Goal: Find specific page/section: Find specific page/section

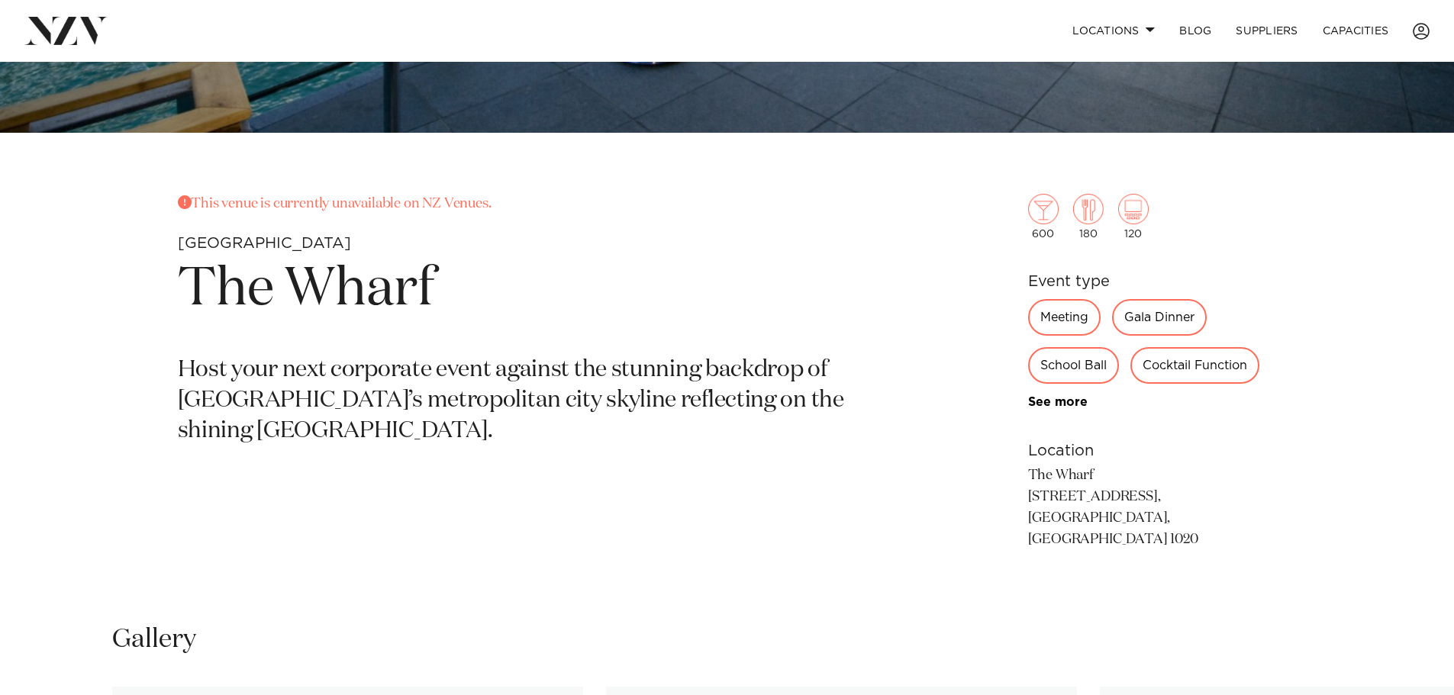
scroll to position [687, 0]
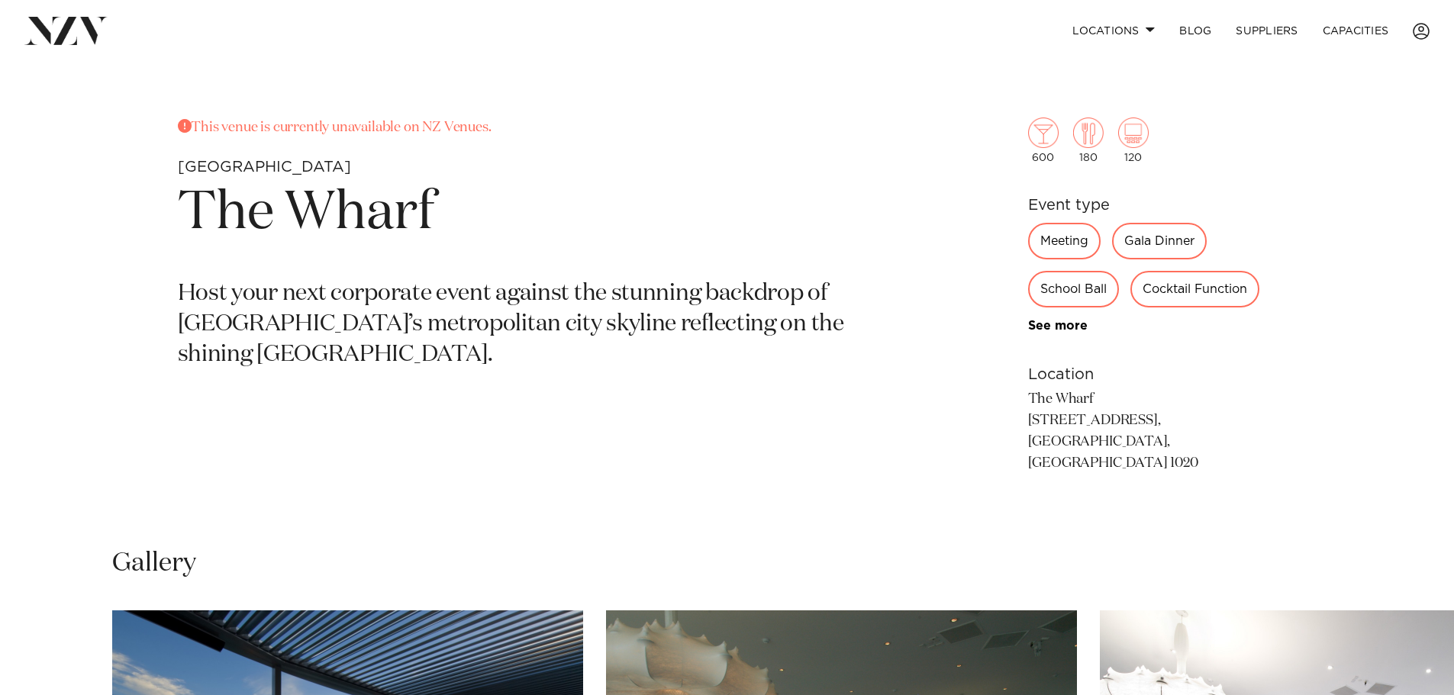
click at [1081, 242] on div "Meeting" at bounding box center [1064, 241] width 73 height 37
click at [1068, 328] on link "See more" at bounding box center [1087, 326] width 119 height 12
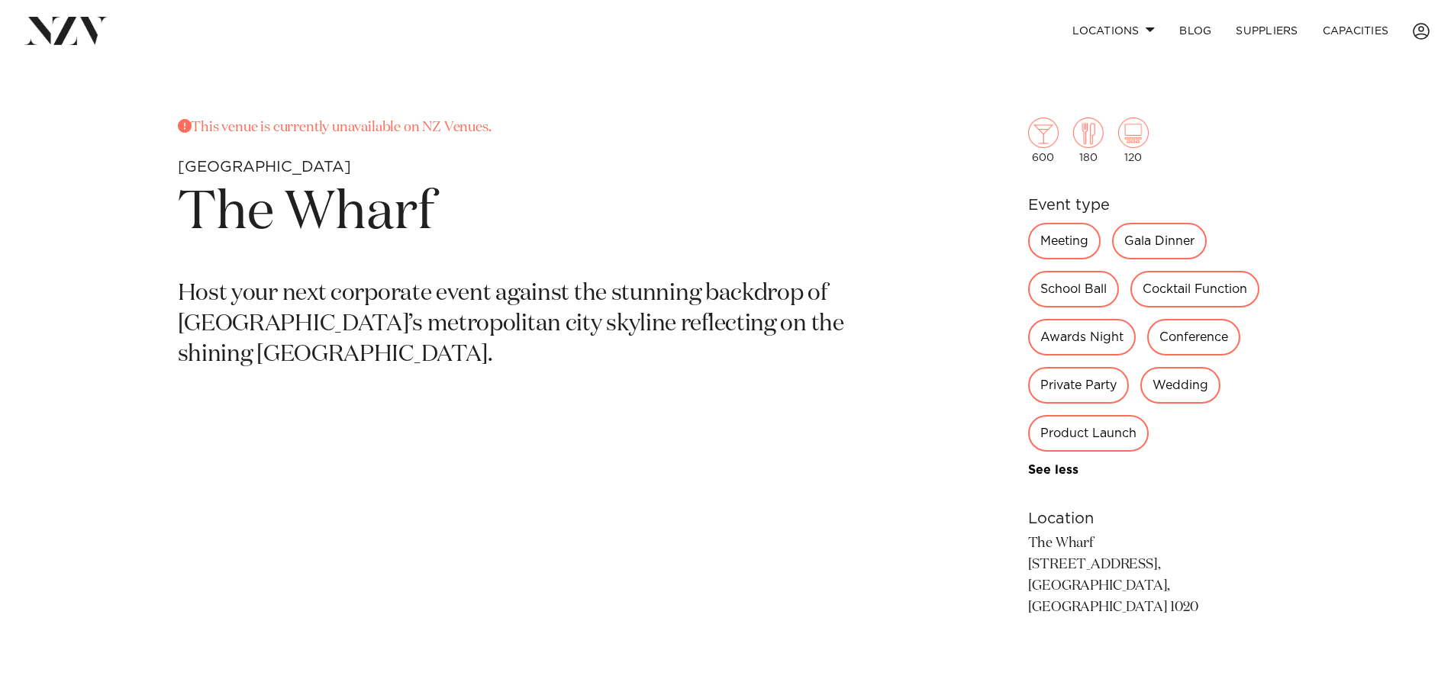
drag, startPoint x: 1121, startPoint y: 446, endPoint x: 1099, endPoint y: 385, distance: 64.0
click at [1120, 446] on div "Product Launch" at bounding box center [1088, 433] width 121 height 37
click at [1065, 253] on div "Meeting" at bounding box center [1064, 241] width 73 height 37
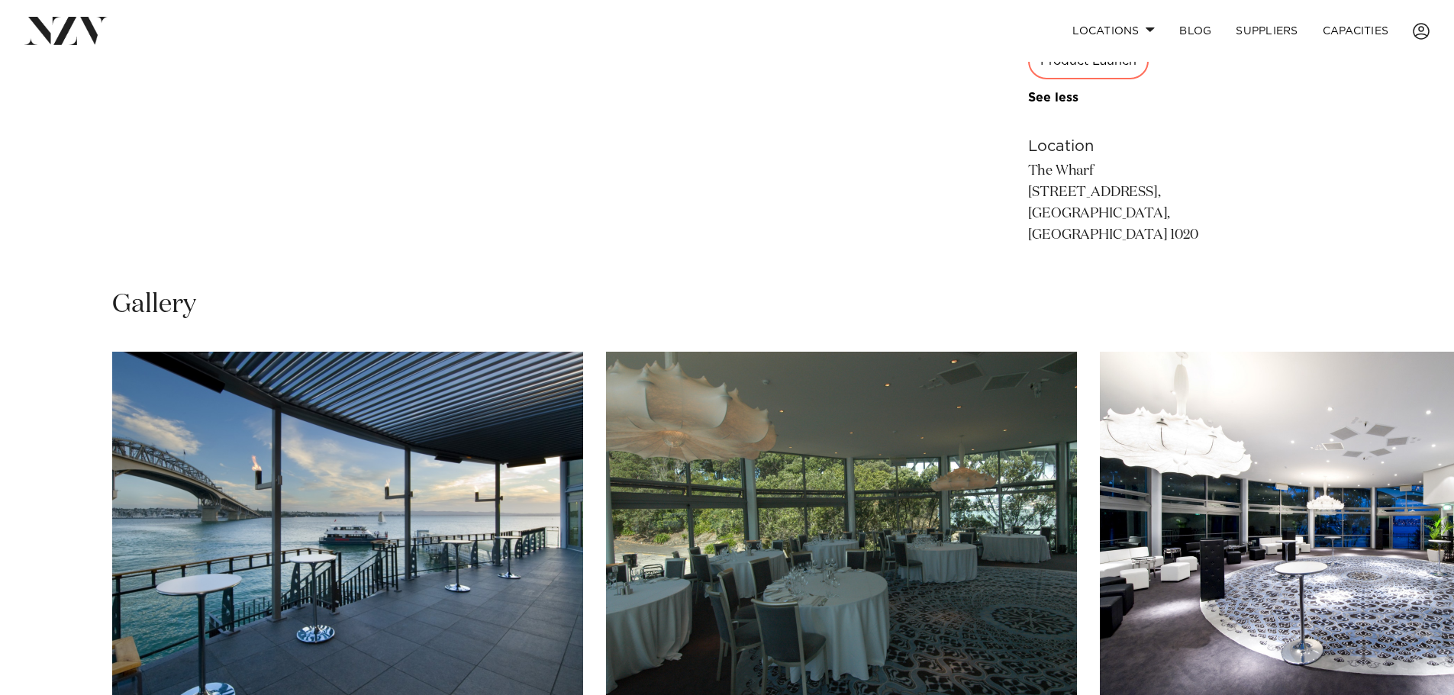
scroll to position [1298, 0]
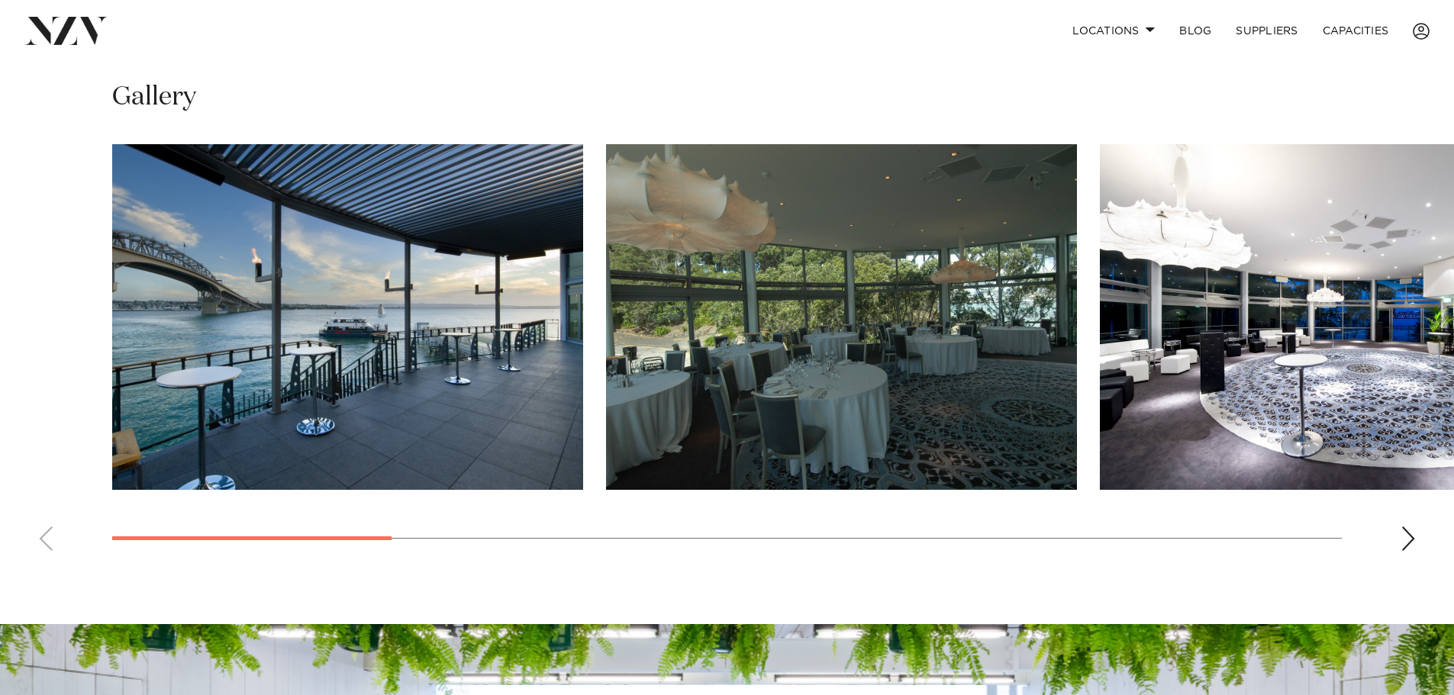
click at [1408, 527] on div "Next slide" at bounding box center [1408, 539] width 15 height 24
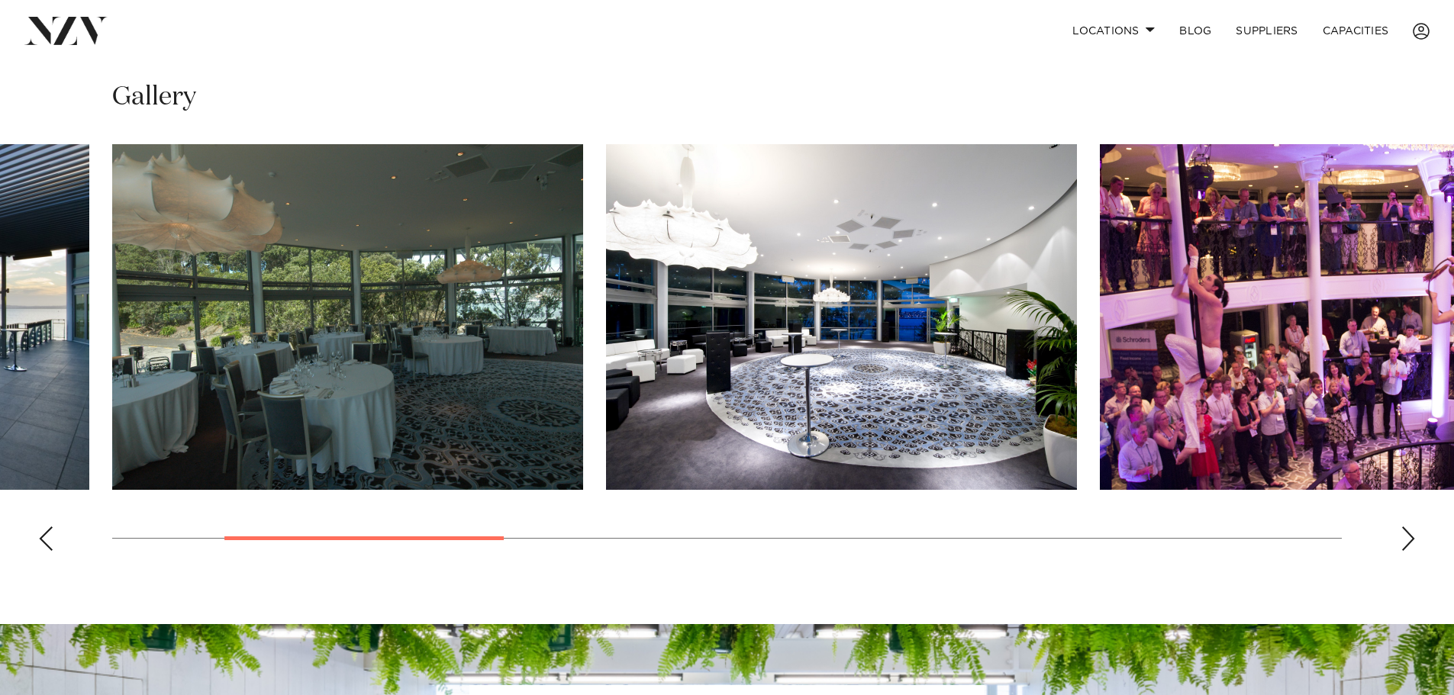
click at [1405, 527] on div "Next slide" at bounding box center [1408, 539] width 15 height 24
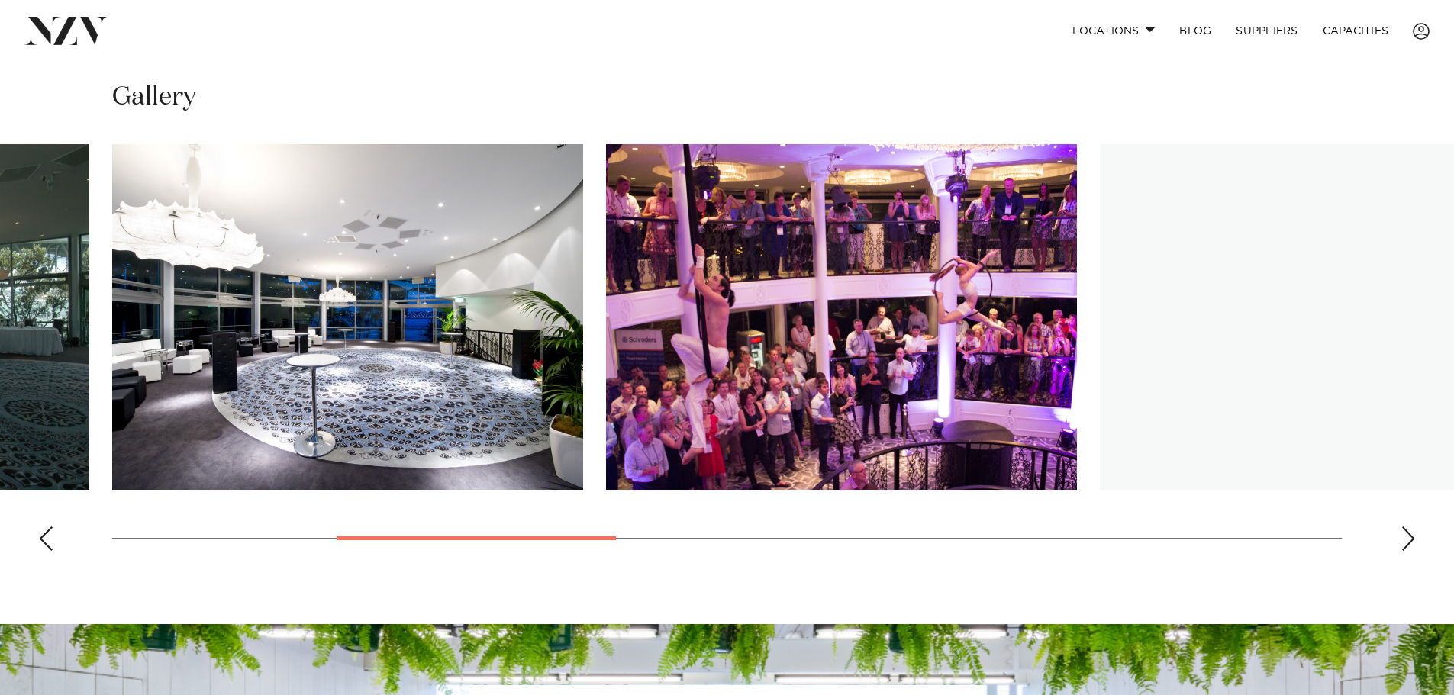
click at [1407, 527] on div "Next slide" at bounding box center [1408, 539] width 15 height 24
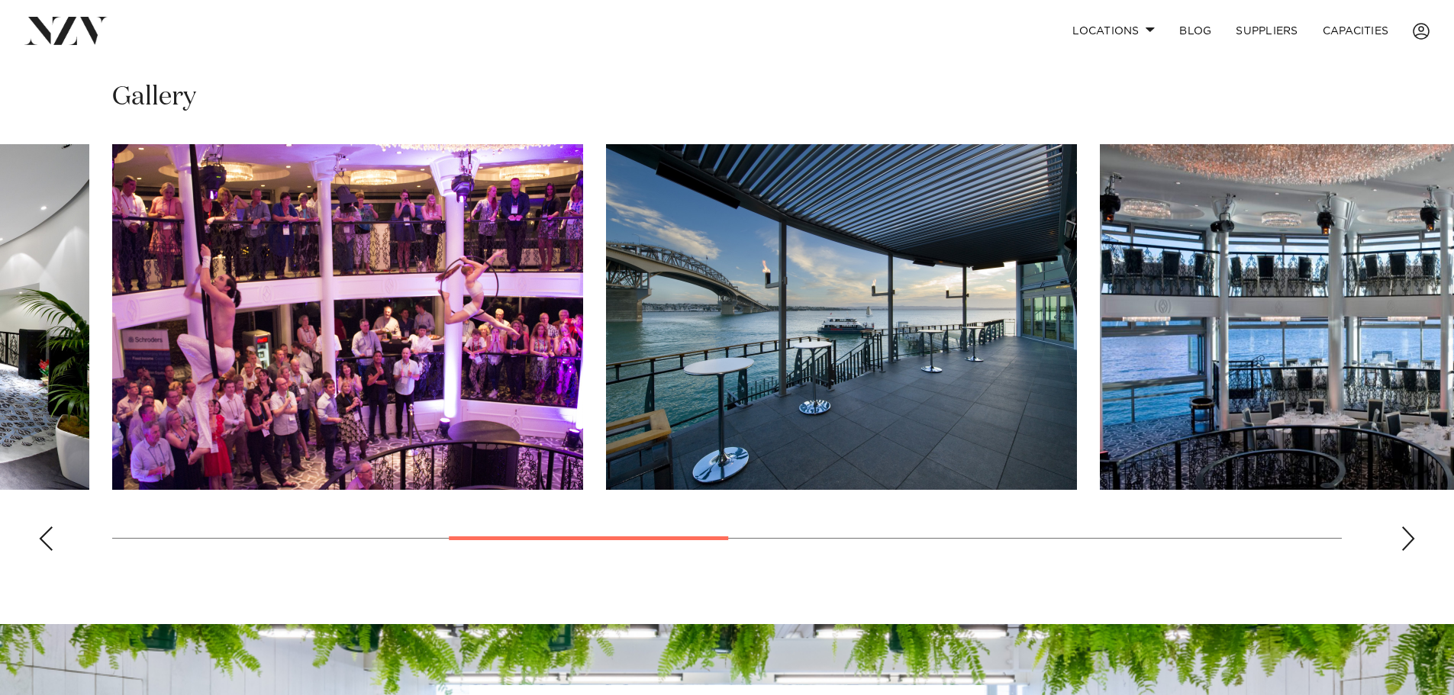
click at [1409, 527] on div "Next slide" at bounding box center [1408, 539] width 15 height 24
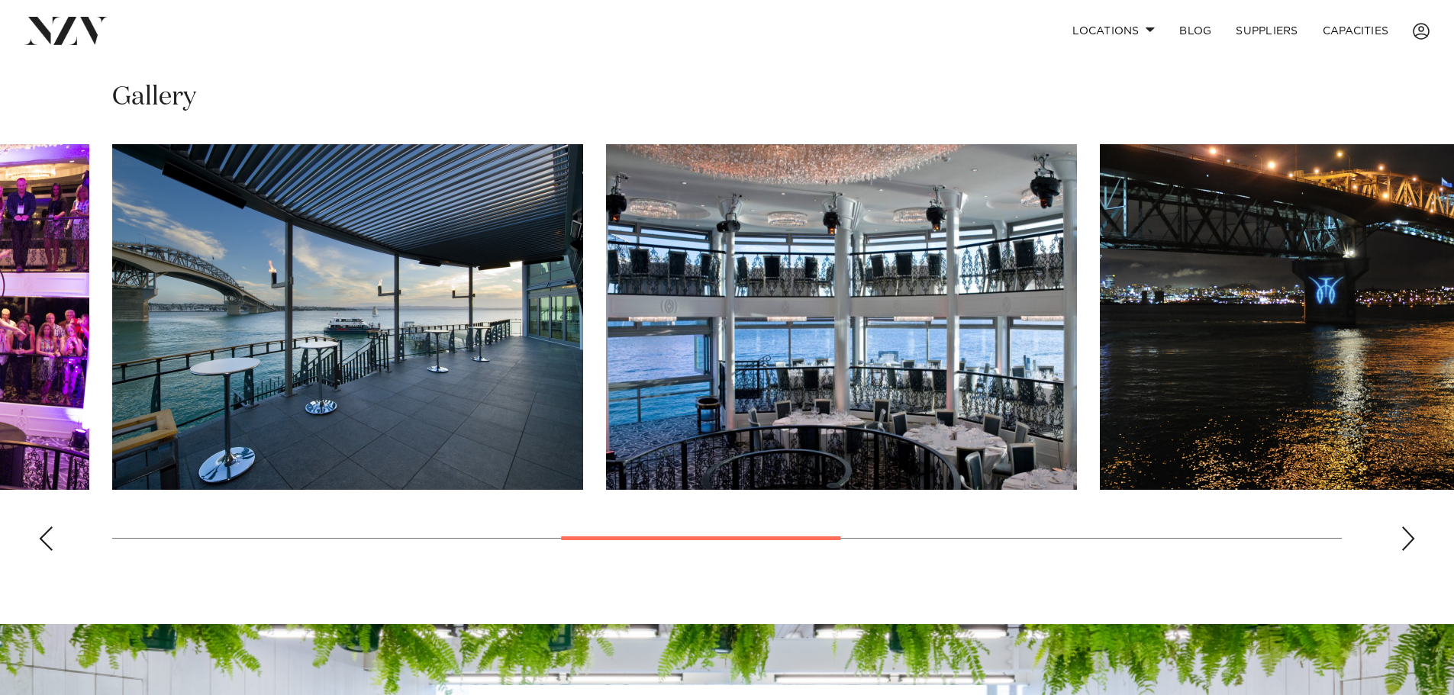
click at [1409, 527] on div "Next slide" at bounding box center [1408, 539] width 15 height 24
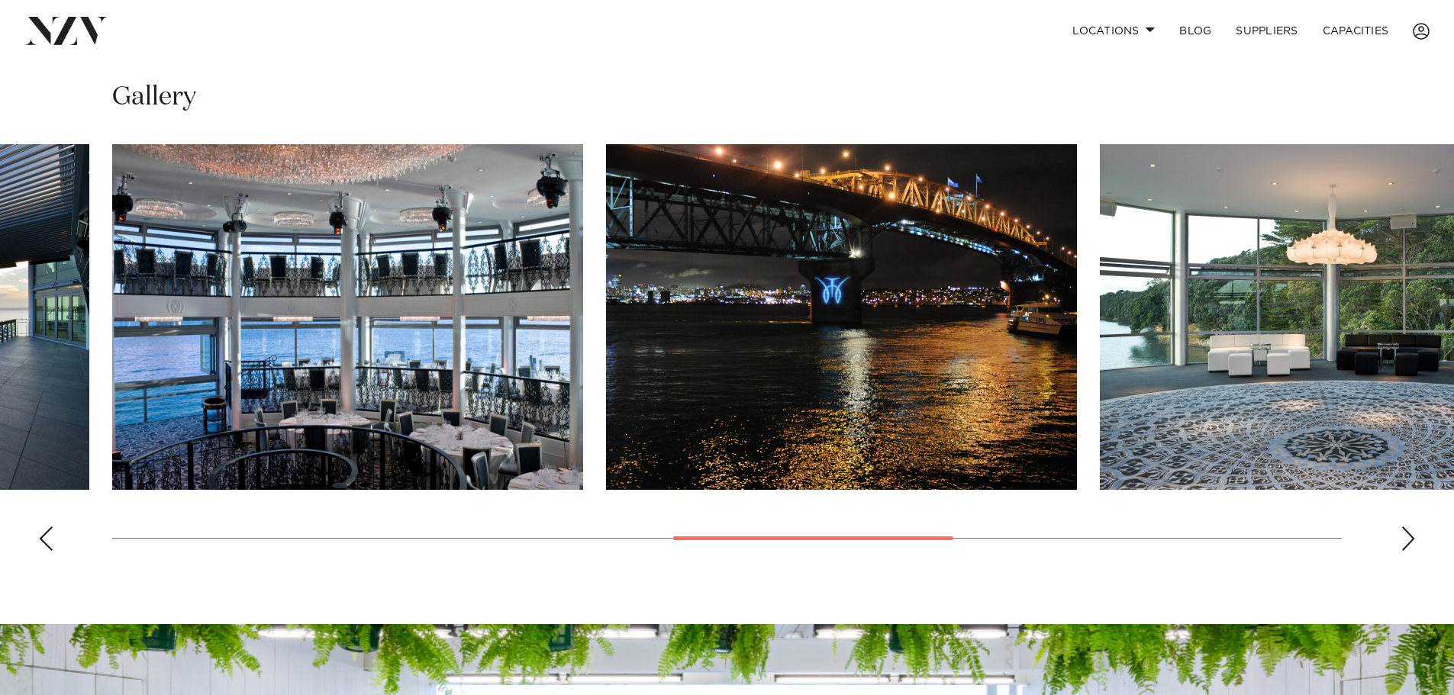
click at [1409, 527] on div "Next slide" at bounding box center [1408, 539] width 15 height 24
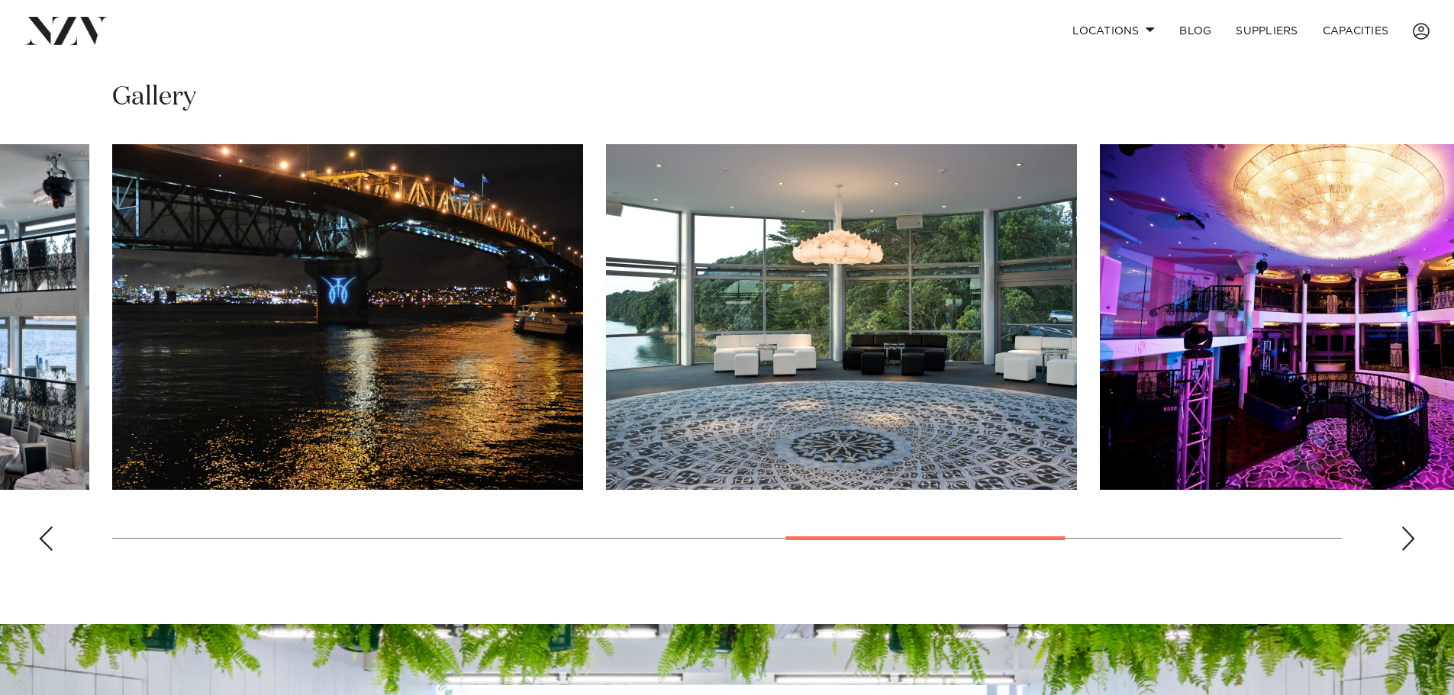
click at [1409, 527] on div "Next slide" at bounding box center [1408, 539] width 15 height 24
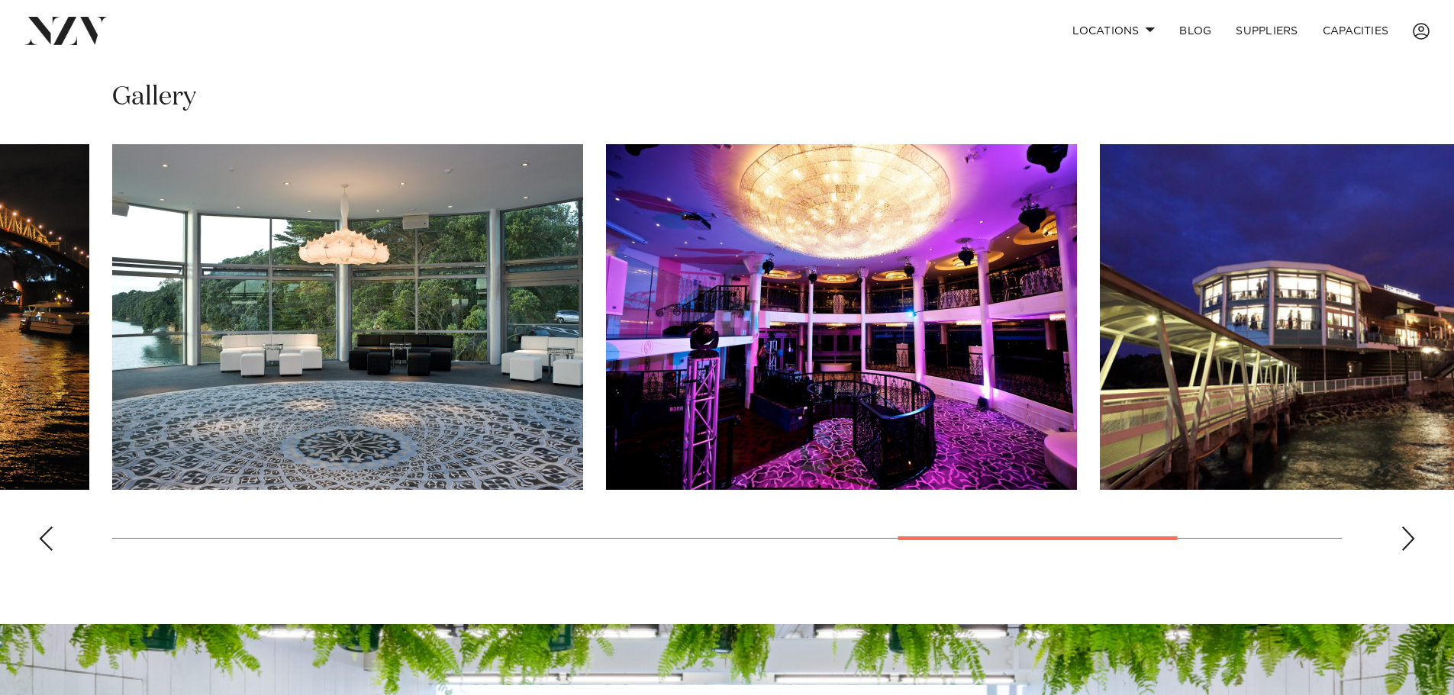
click at [1409, 527] on div "Next slide" at bounding box center [1408, 539] width 15 height 24
